Goal: Transaction & Acquisition: Purchase product/service

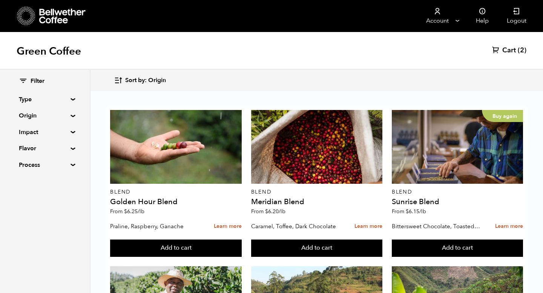
click at [514, 49] on span "Cart" at bounding box center [509, 50] width 14 height 9
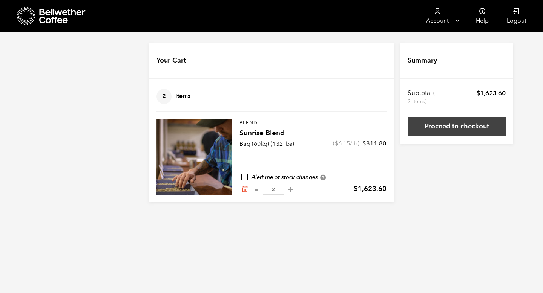
click at [461, 131] on link "Proceed to checkout" at bounding box center [456, 127] width 98 height 20
